Goal: Check status: Check status

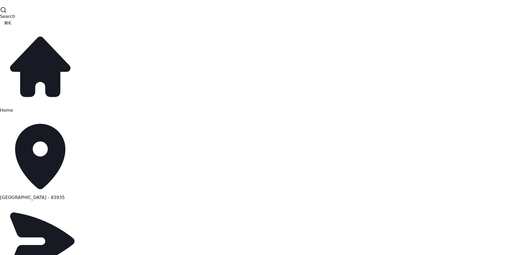
click at [42, 201] on link "Marketing" at bounding box center [40, 244] width 81 height 86
